Goal: Find specific page/section: Find specific page/section

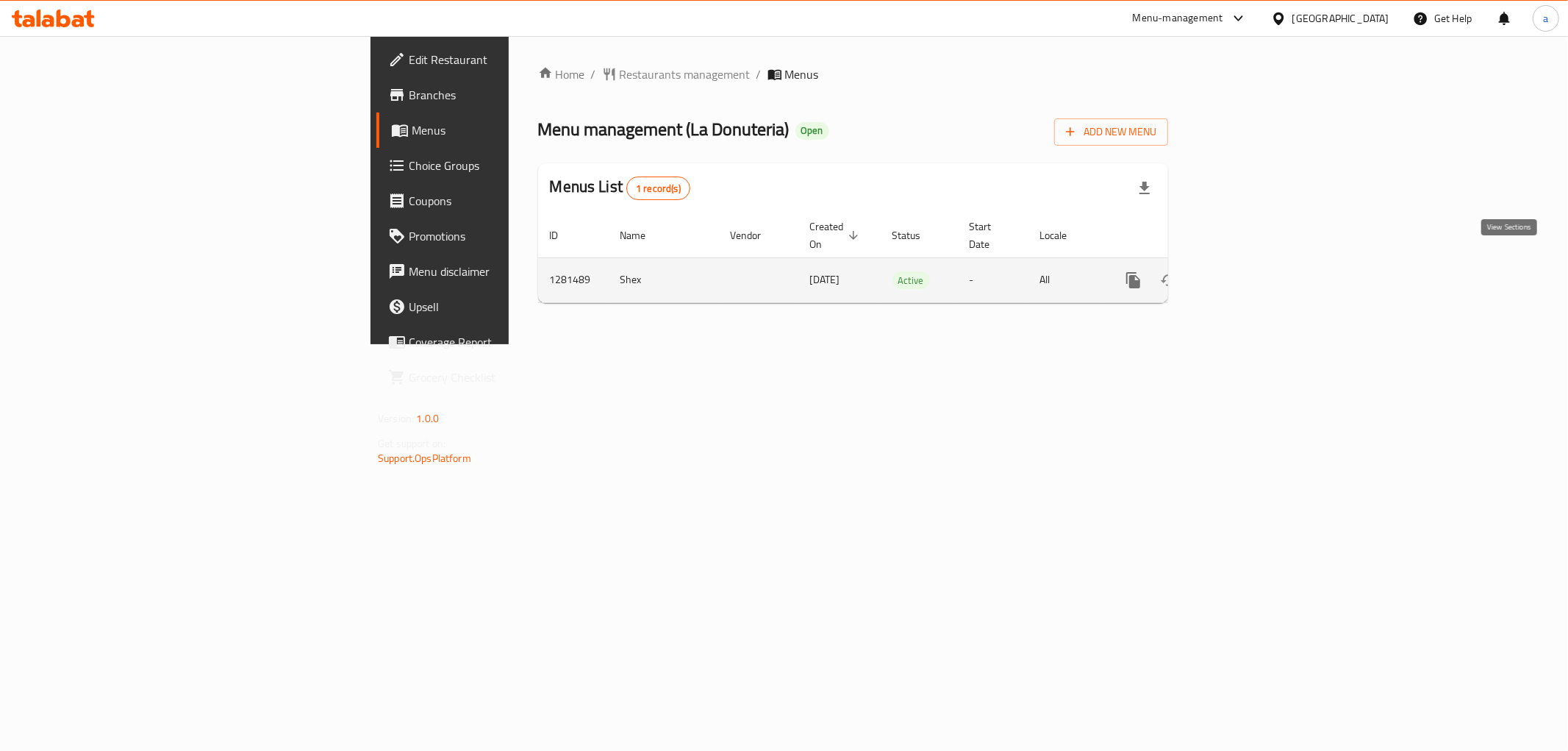
click at [1248, 272] on icon "enhanced table" at bounding box center [1239, 280] width 18 height 18
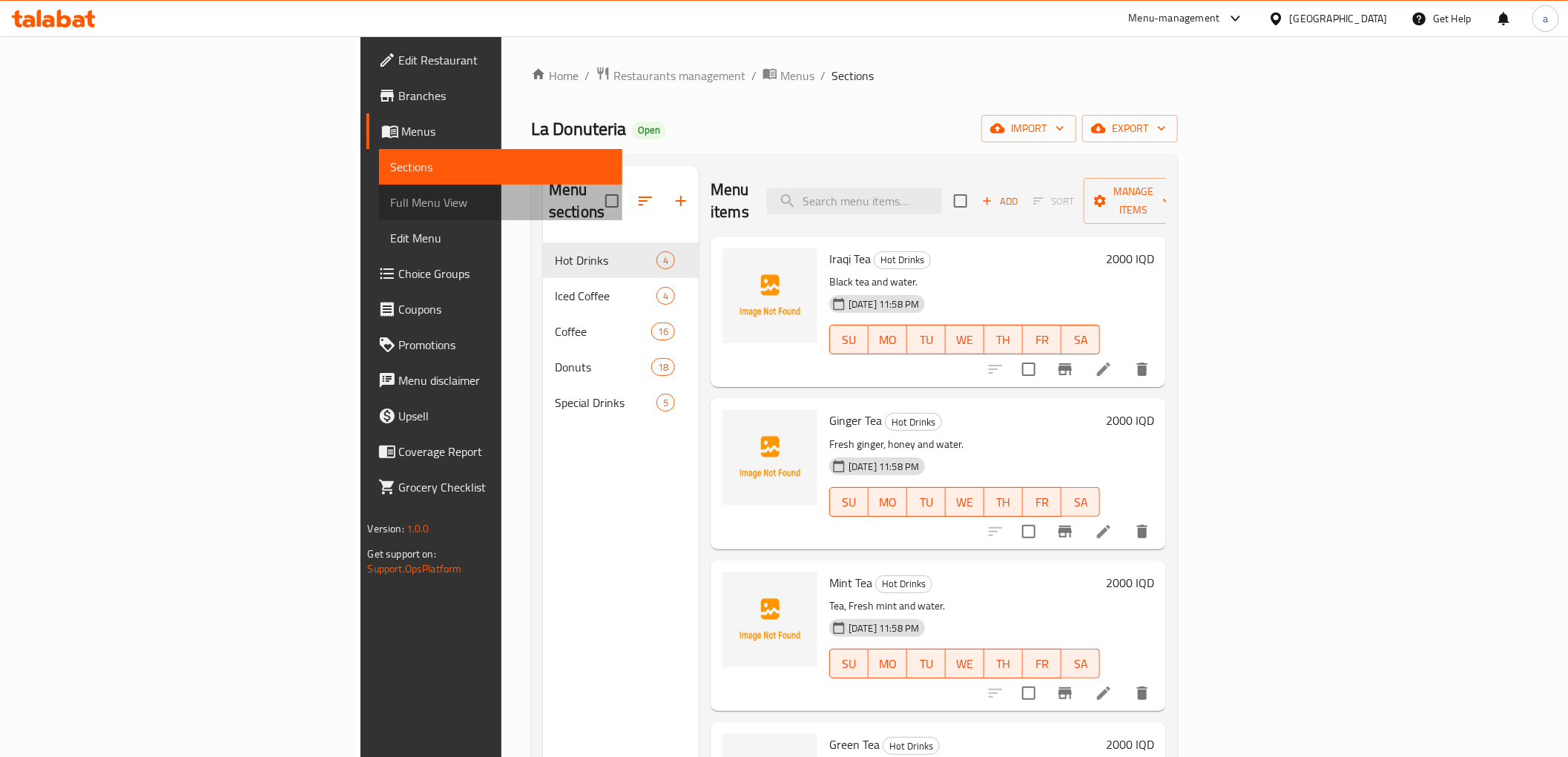
click at [391, 202] on span "Full Menu View" at bounding box center [500, 202] width 219 height 18
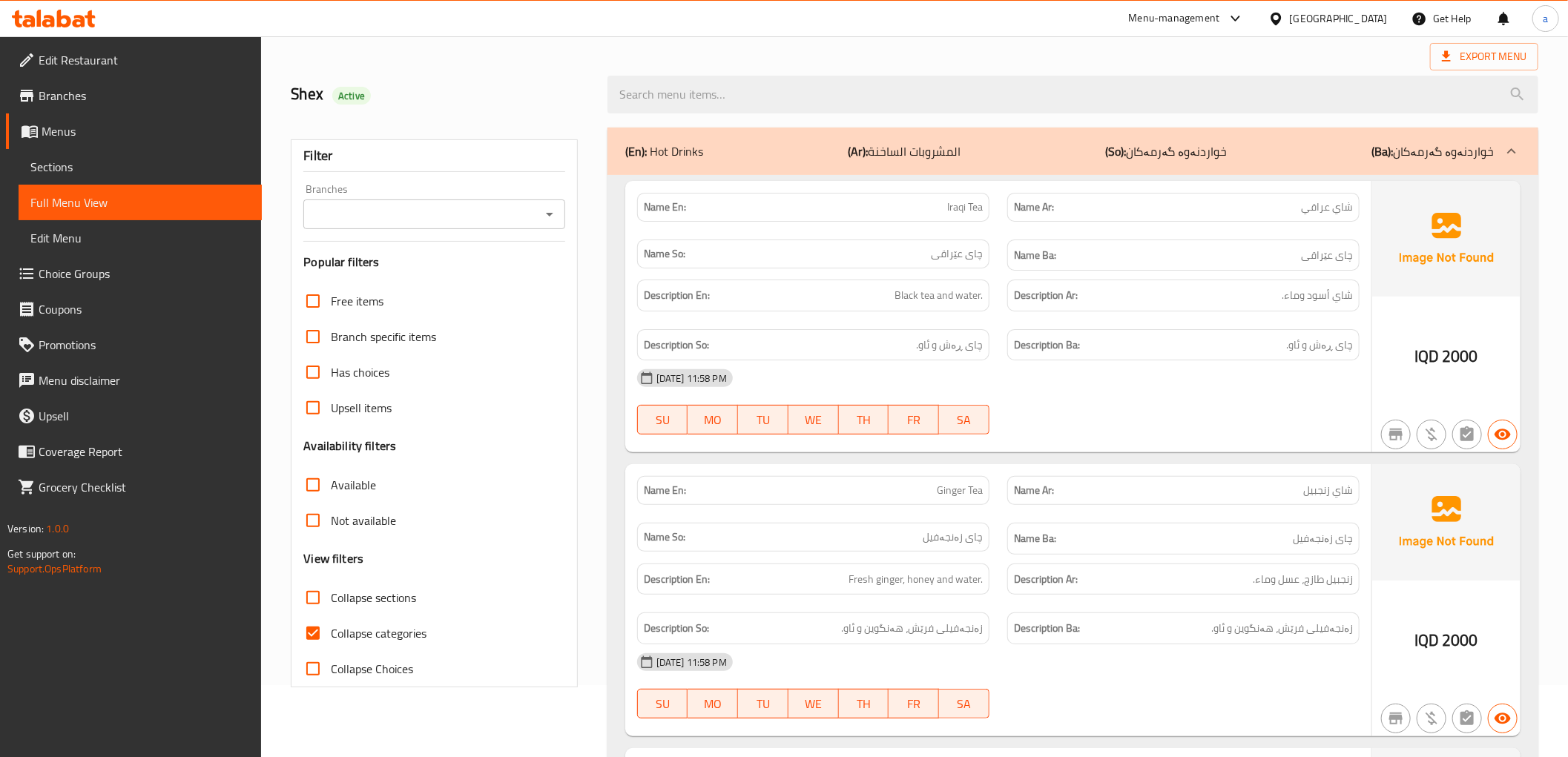
scroll to position [109, 0]
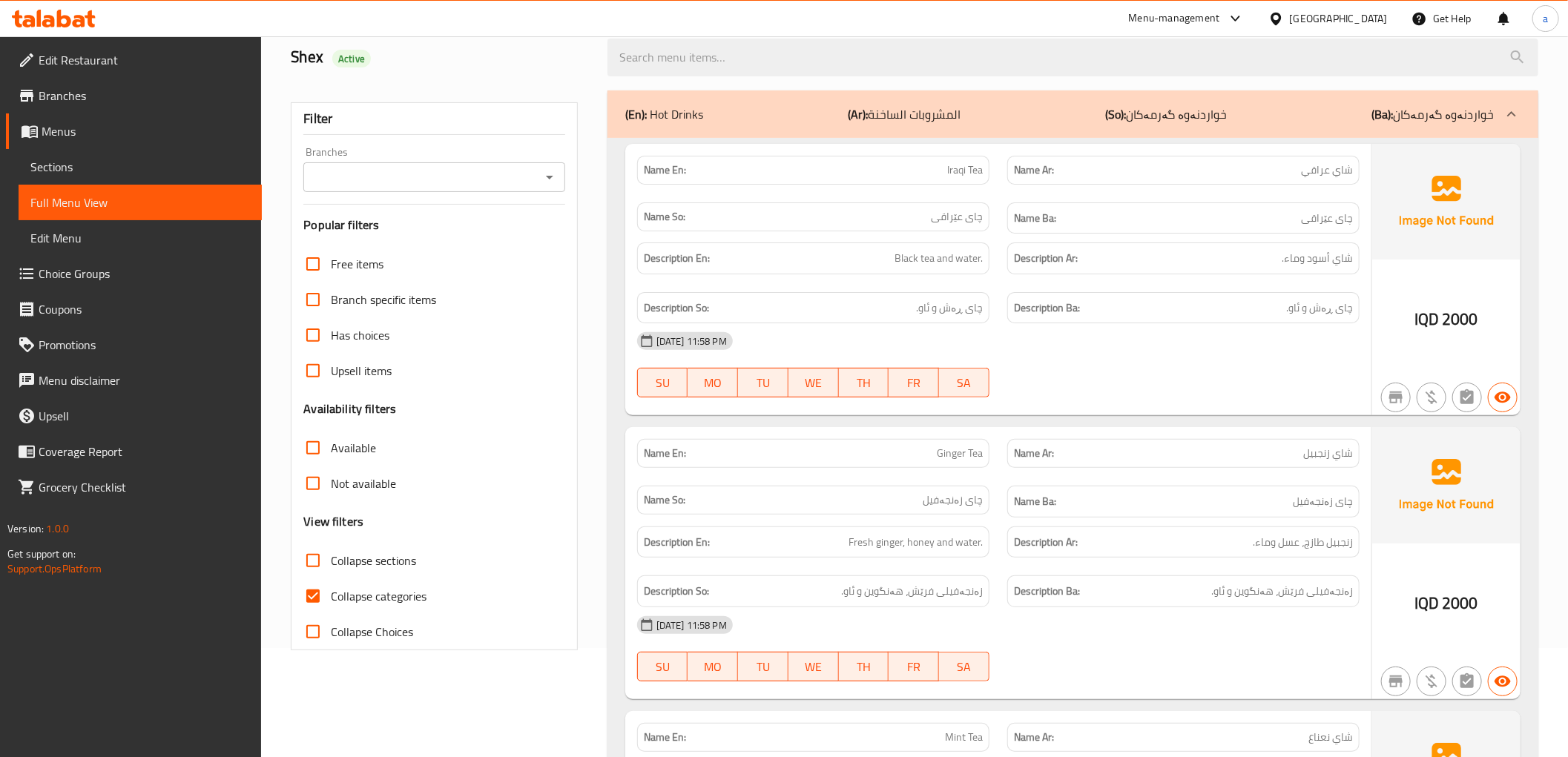
click at [555, 179] on icon "Open" at bounding box center [549, 177] width 18 height 18
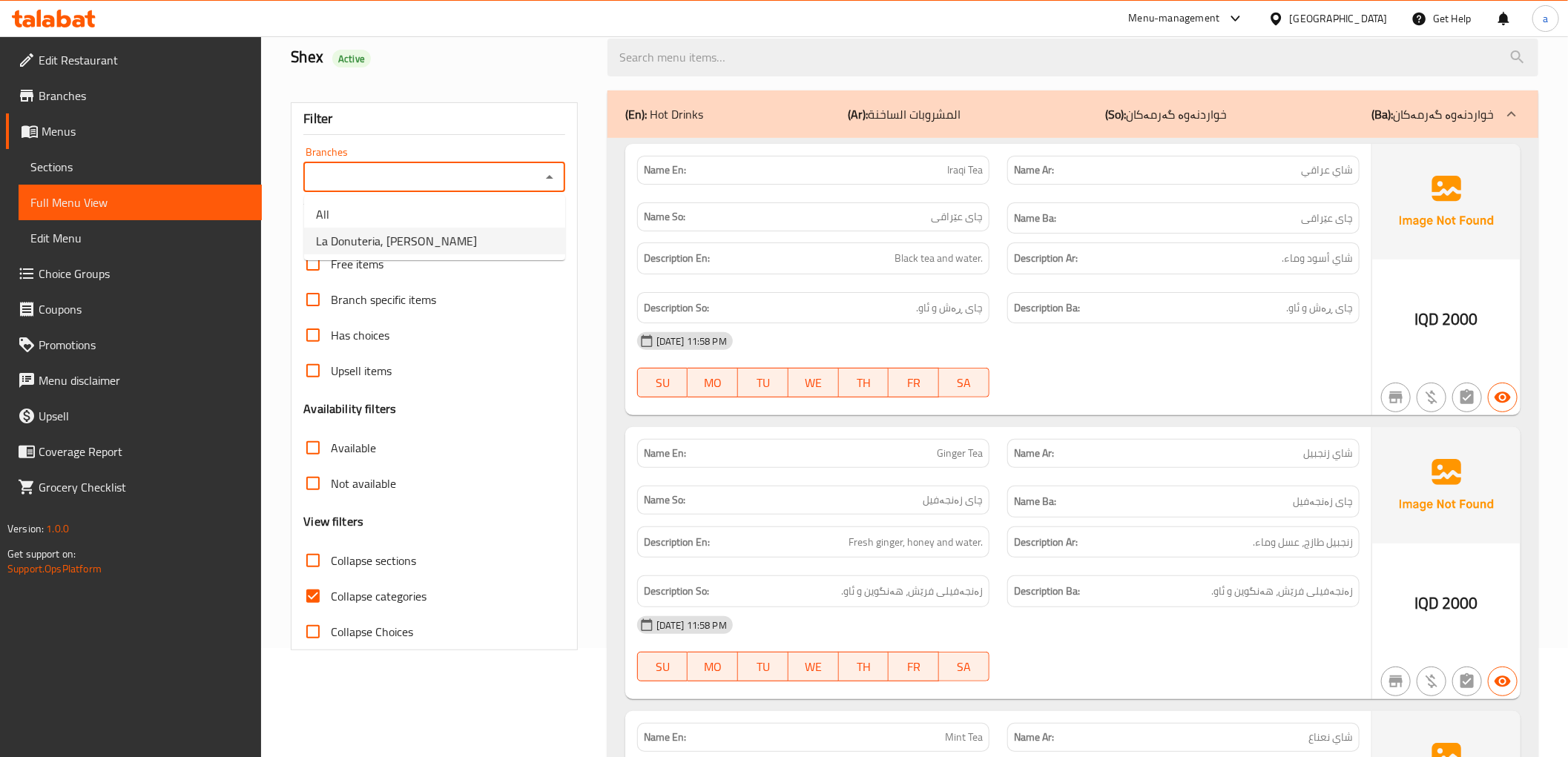
click at [500, 238] on li "La Donuteria, [PERSON_NAME]" at bounding box center [435, 240] width 261 height 26
type input "La Donuteria, [PERSON_NAME]"
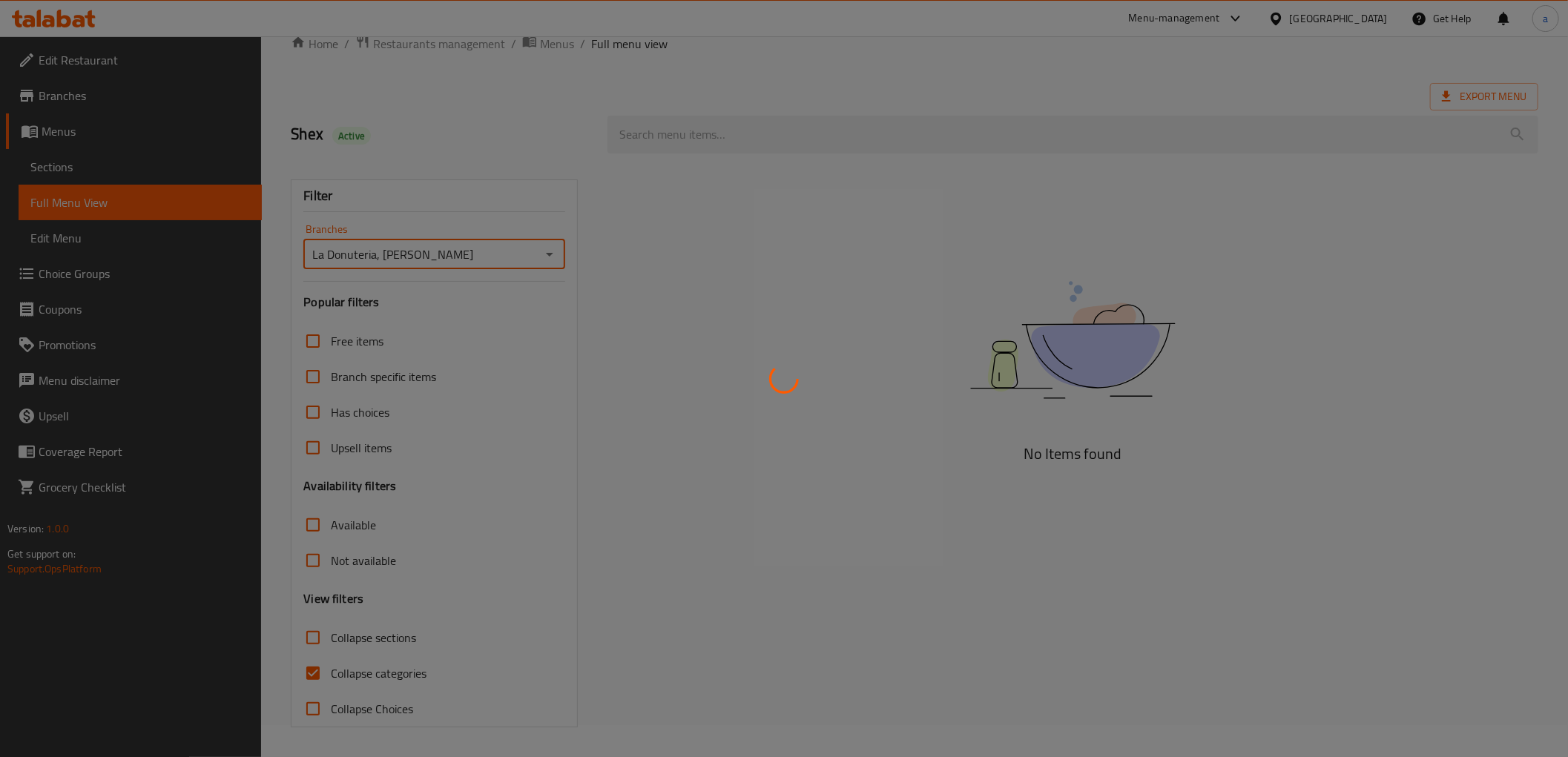
scroll to position [32, 0]
click at [333, 672] on div at bounding box center [784, 378] width 1568 height 757
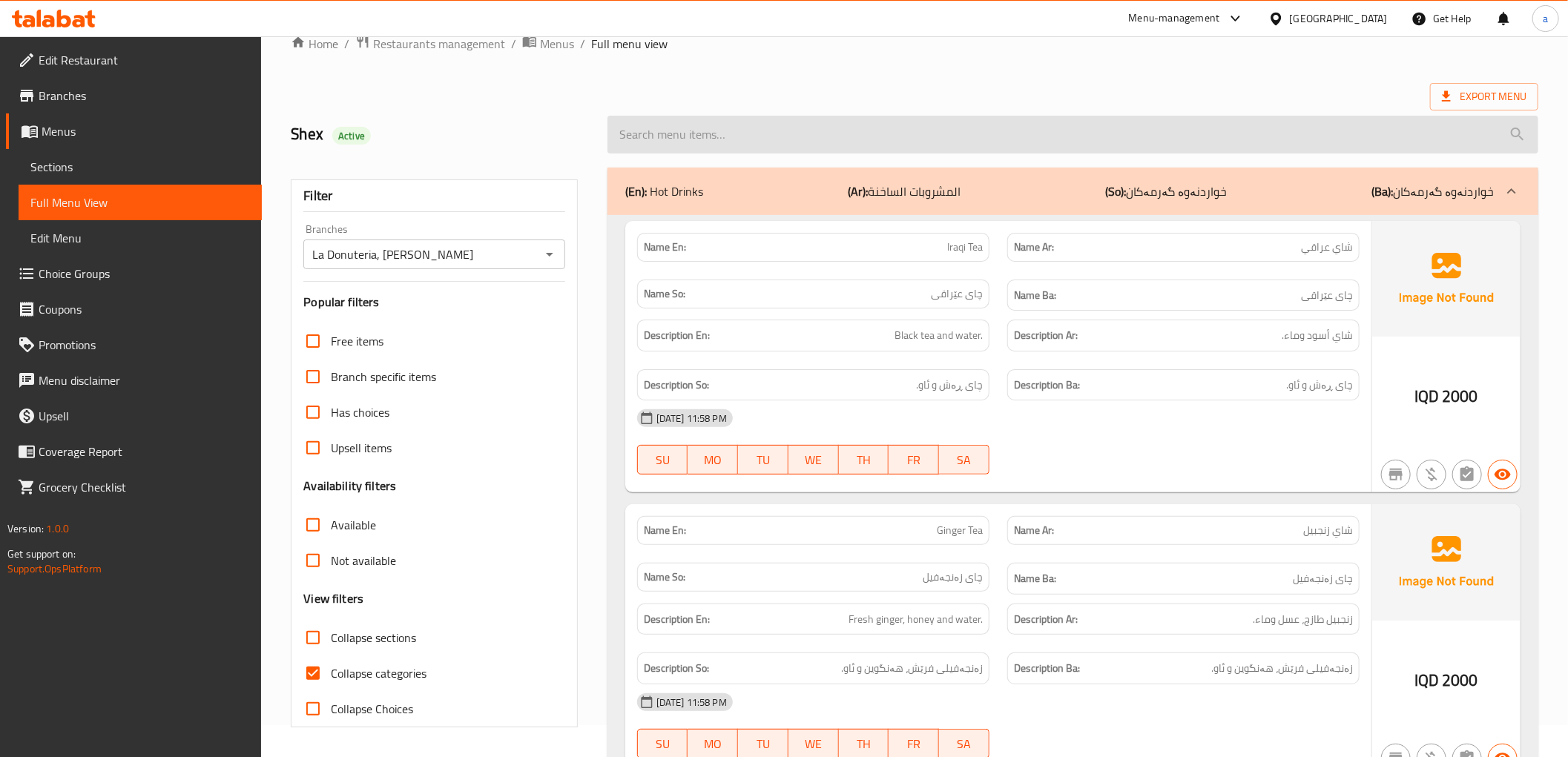
click at [767, 149] on input "search" at bounding box center [1072, 134] width 931 height 38
paste input "box of 4"
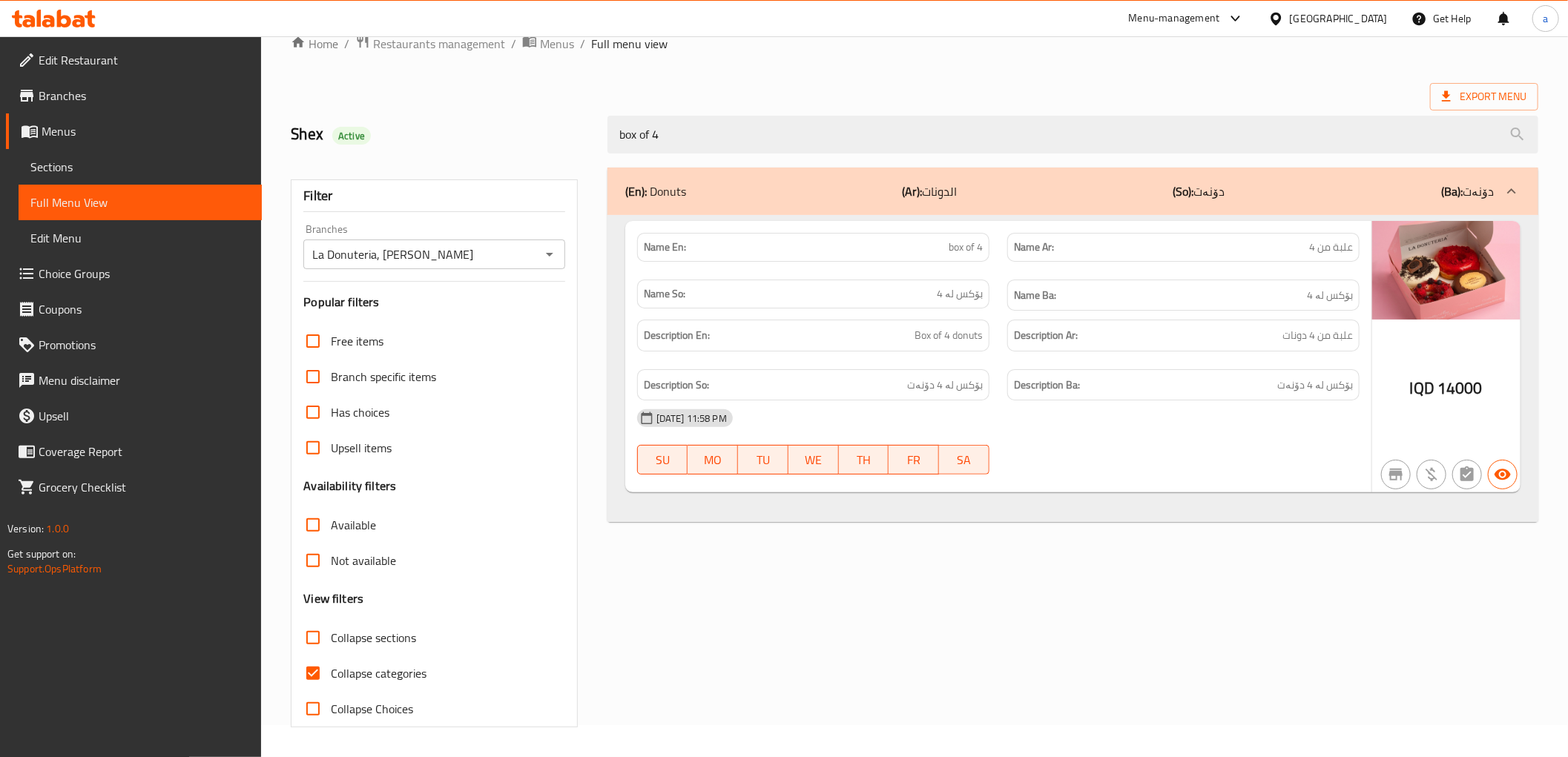
type input "box of 4"
click at [72, 16] on icon at bounding box center [54, 18] width 84 height 18
